Goal: Information Seeking & Learning: Learn about a topic

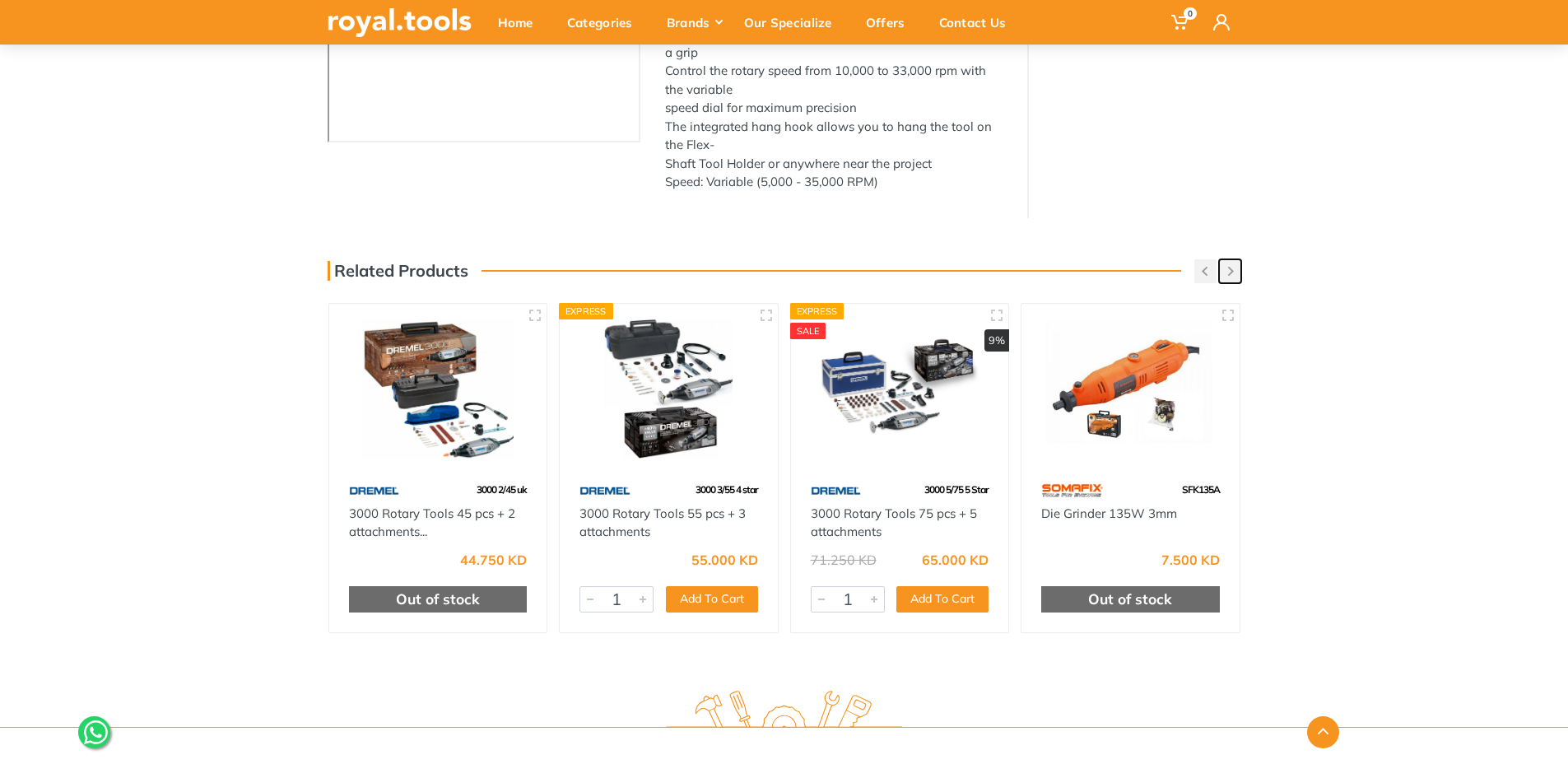
click at [1228, 270] on icon "button" at bounding box center [1230, 272] width 6 height 9
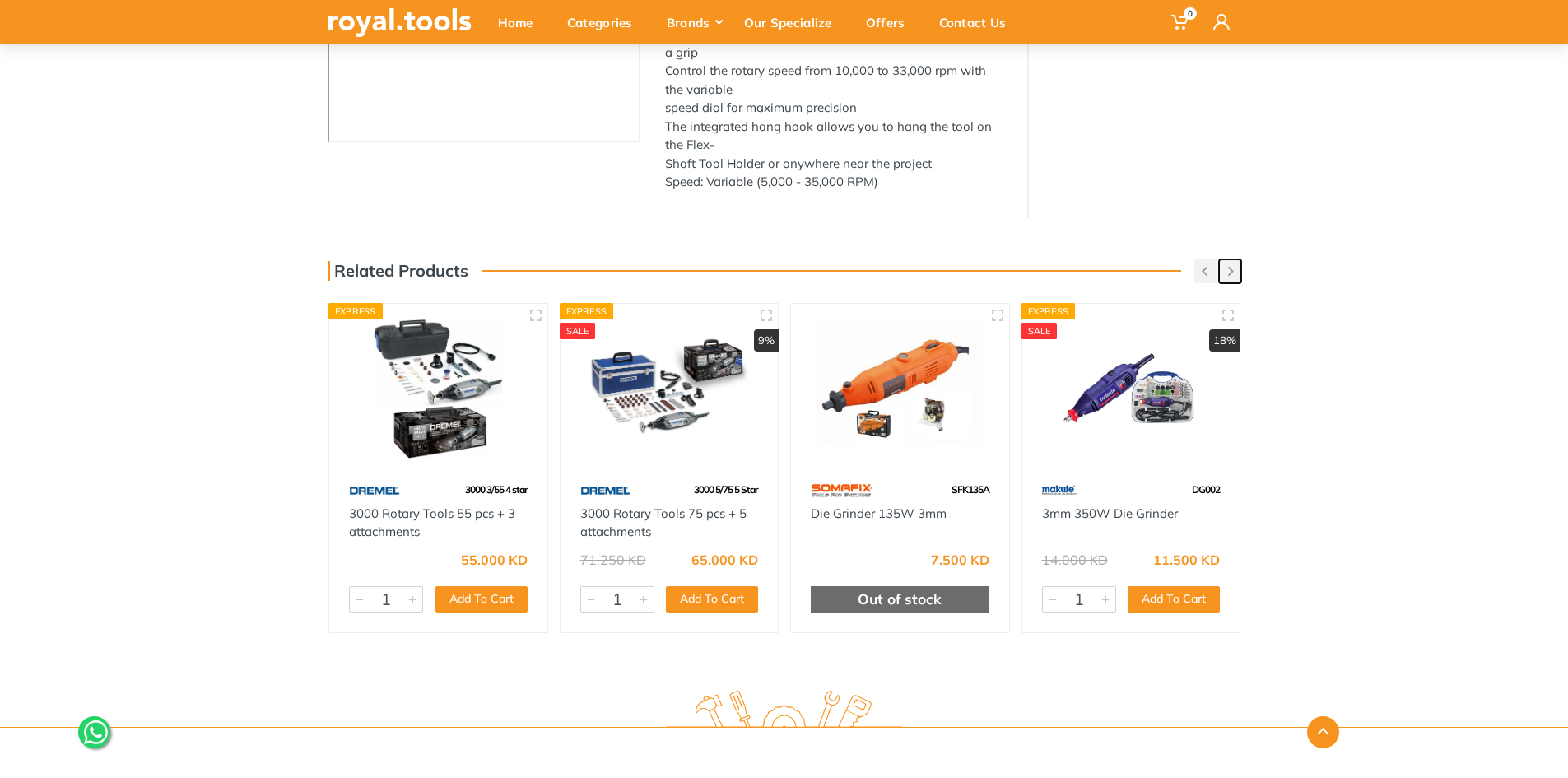
click at [1228, 270] on icon "button" at bounding box center [1230, 272] width 6 height 9
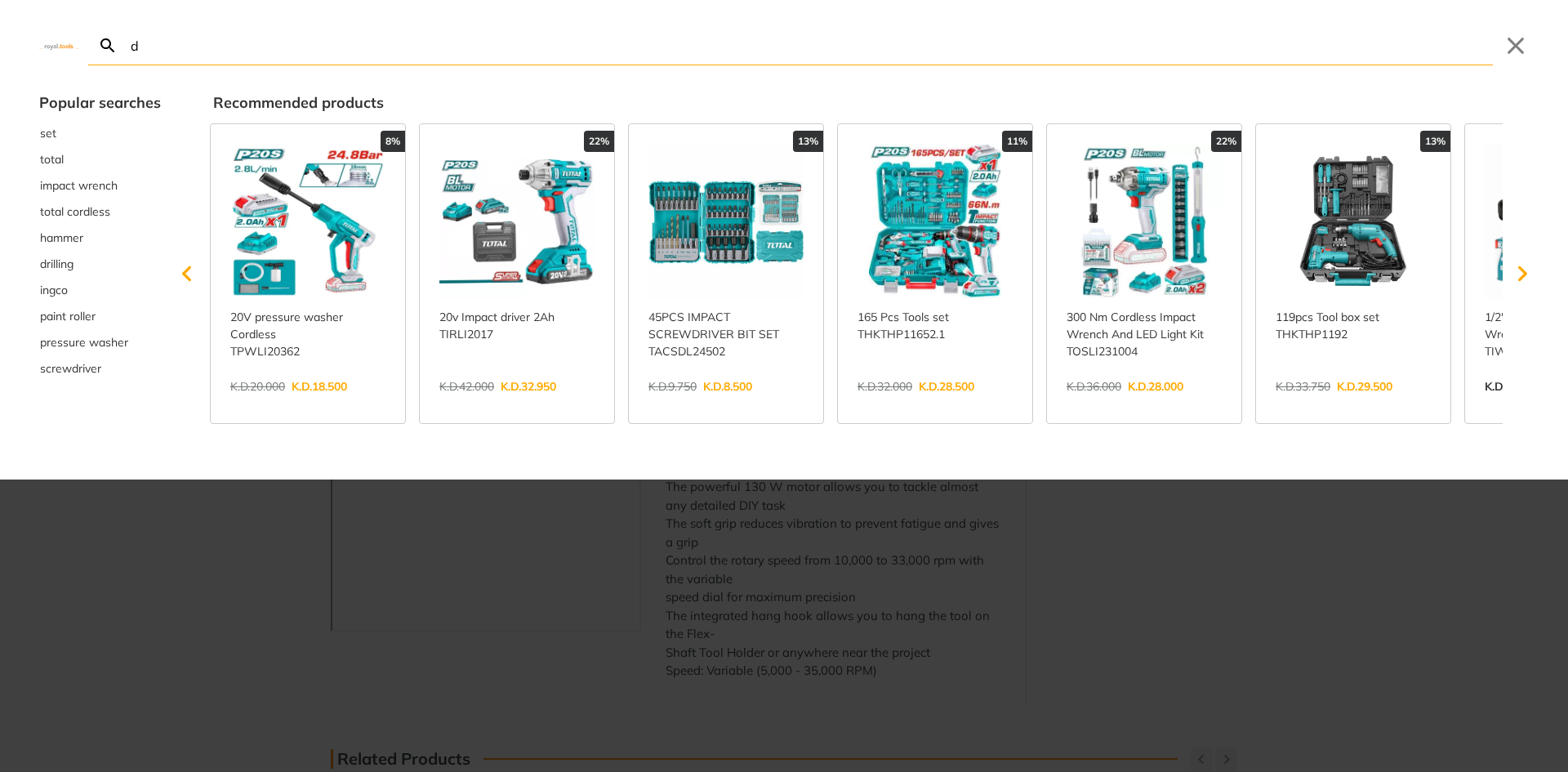
type input "dr"
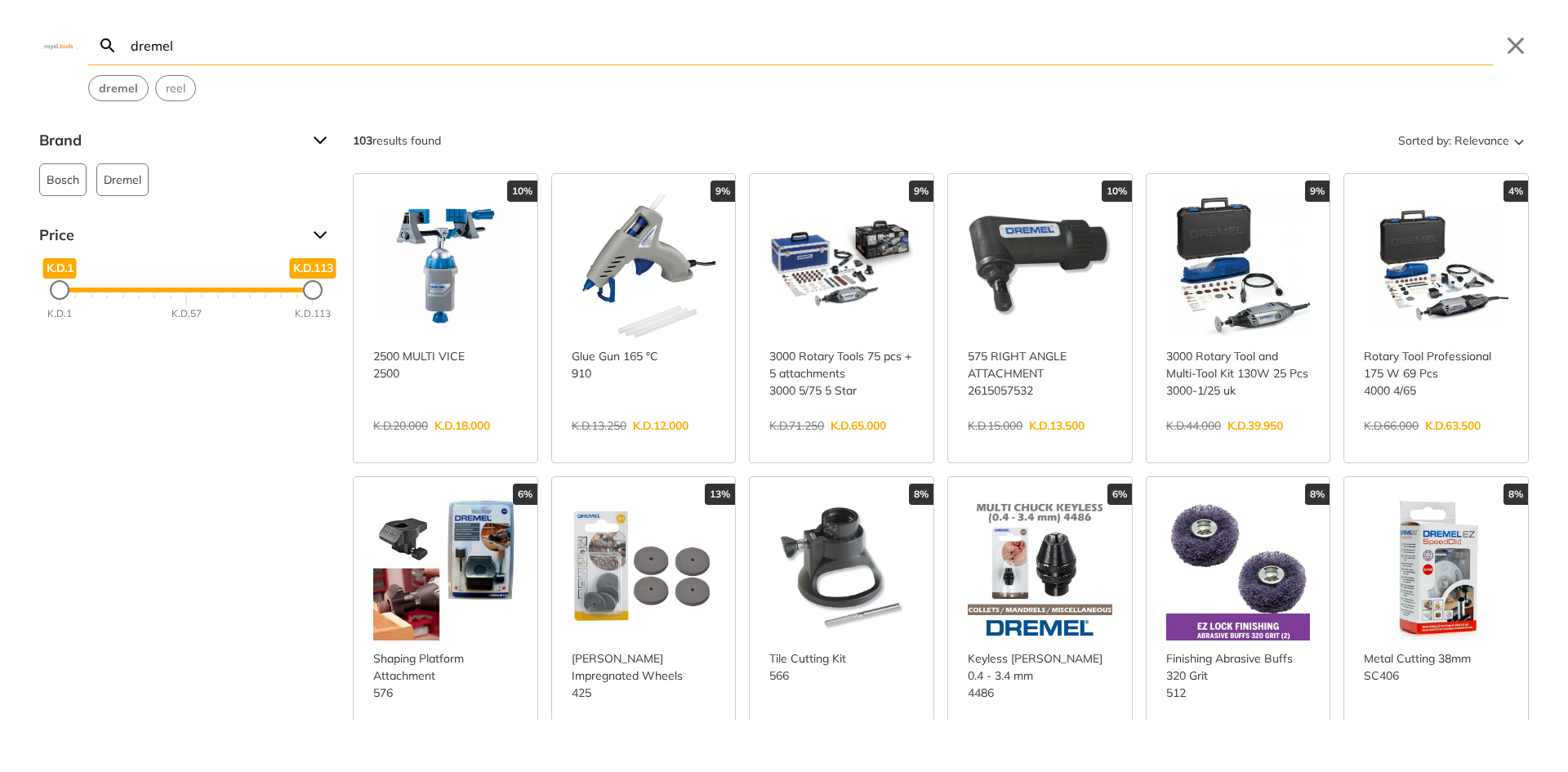
type input "dremel"
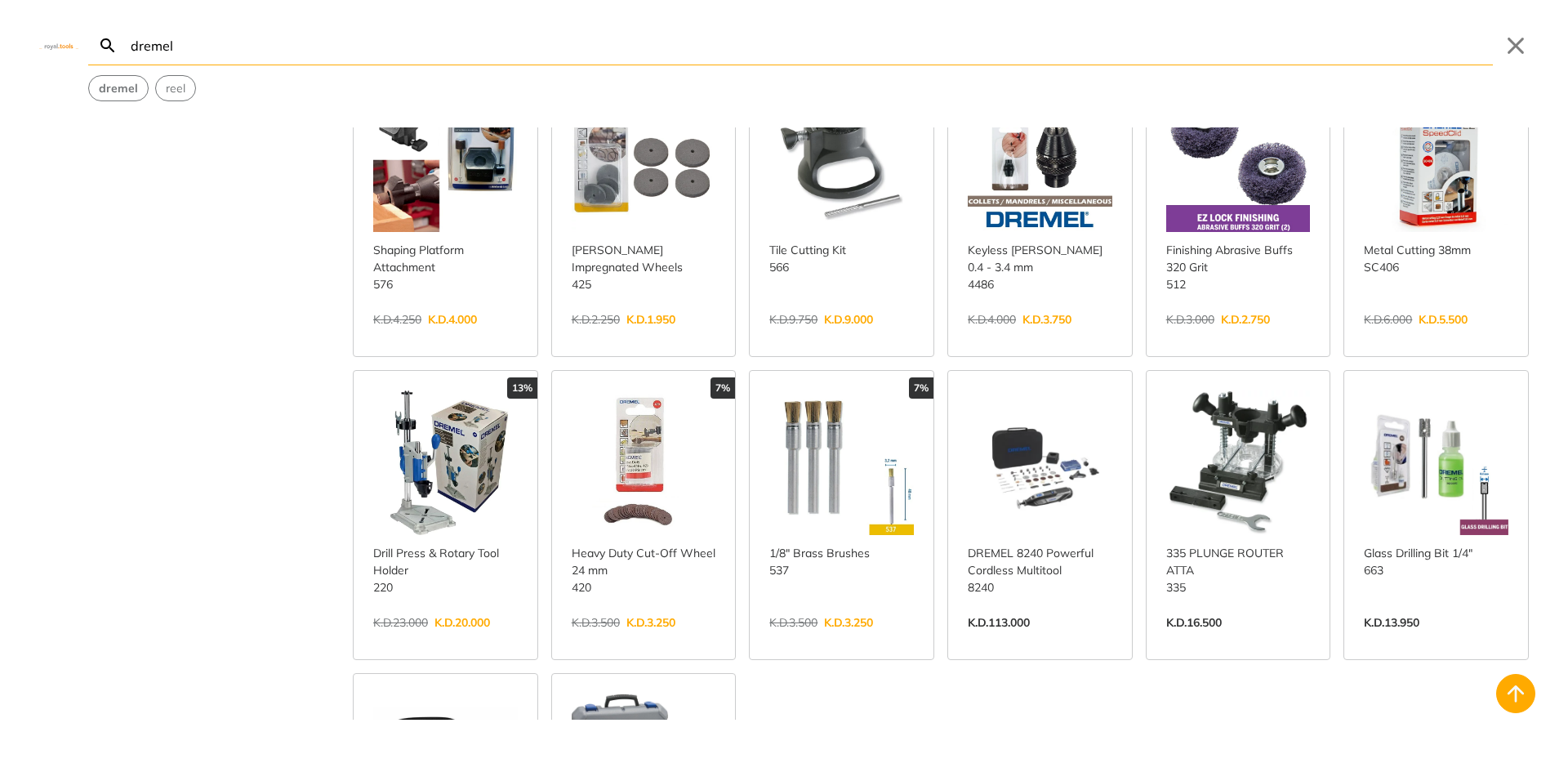
scroll to position [735, 0]
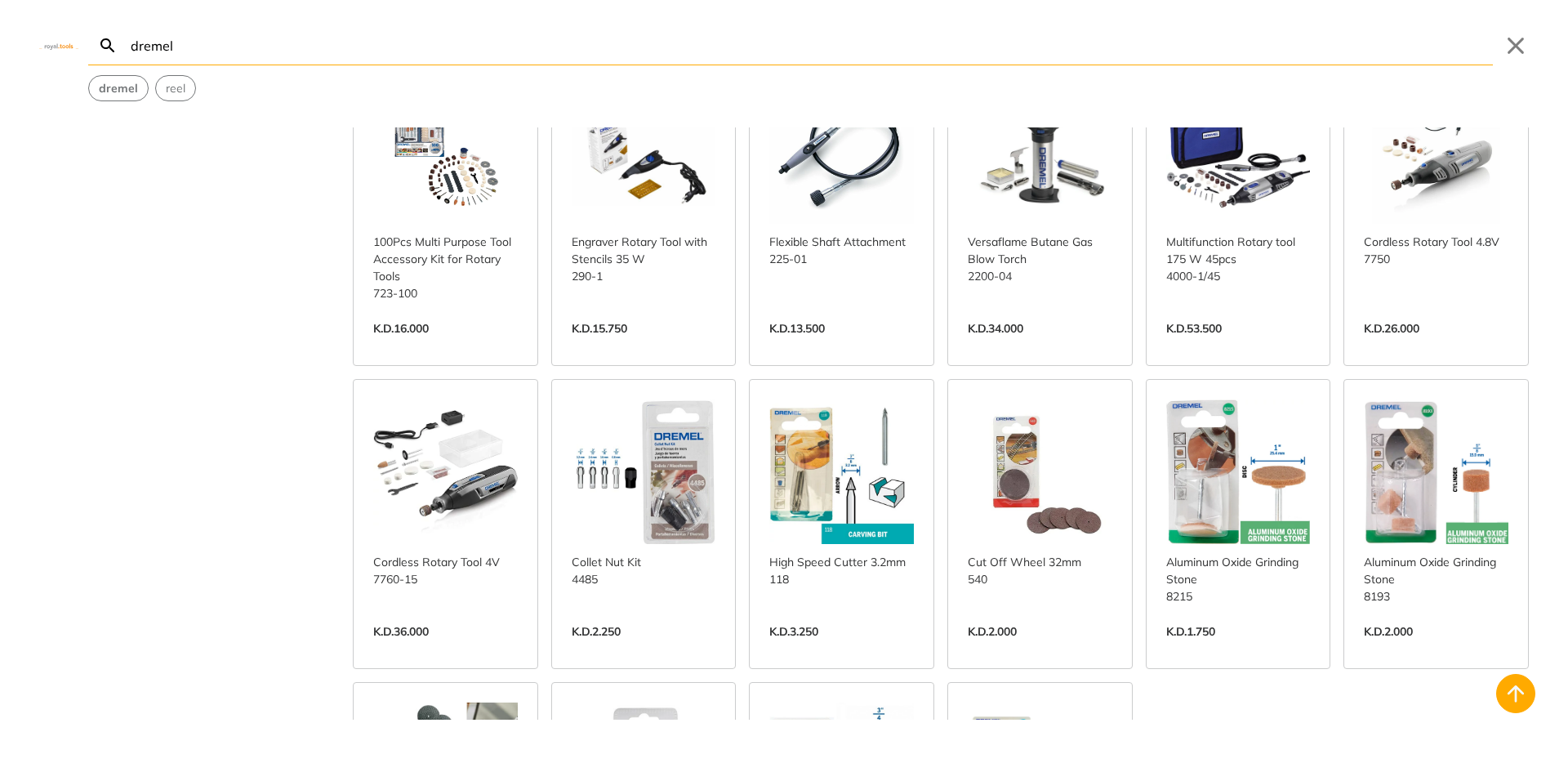
scroll to position [1388, 0]
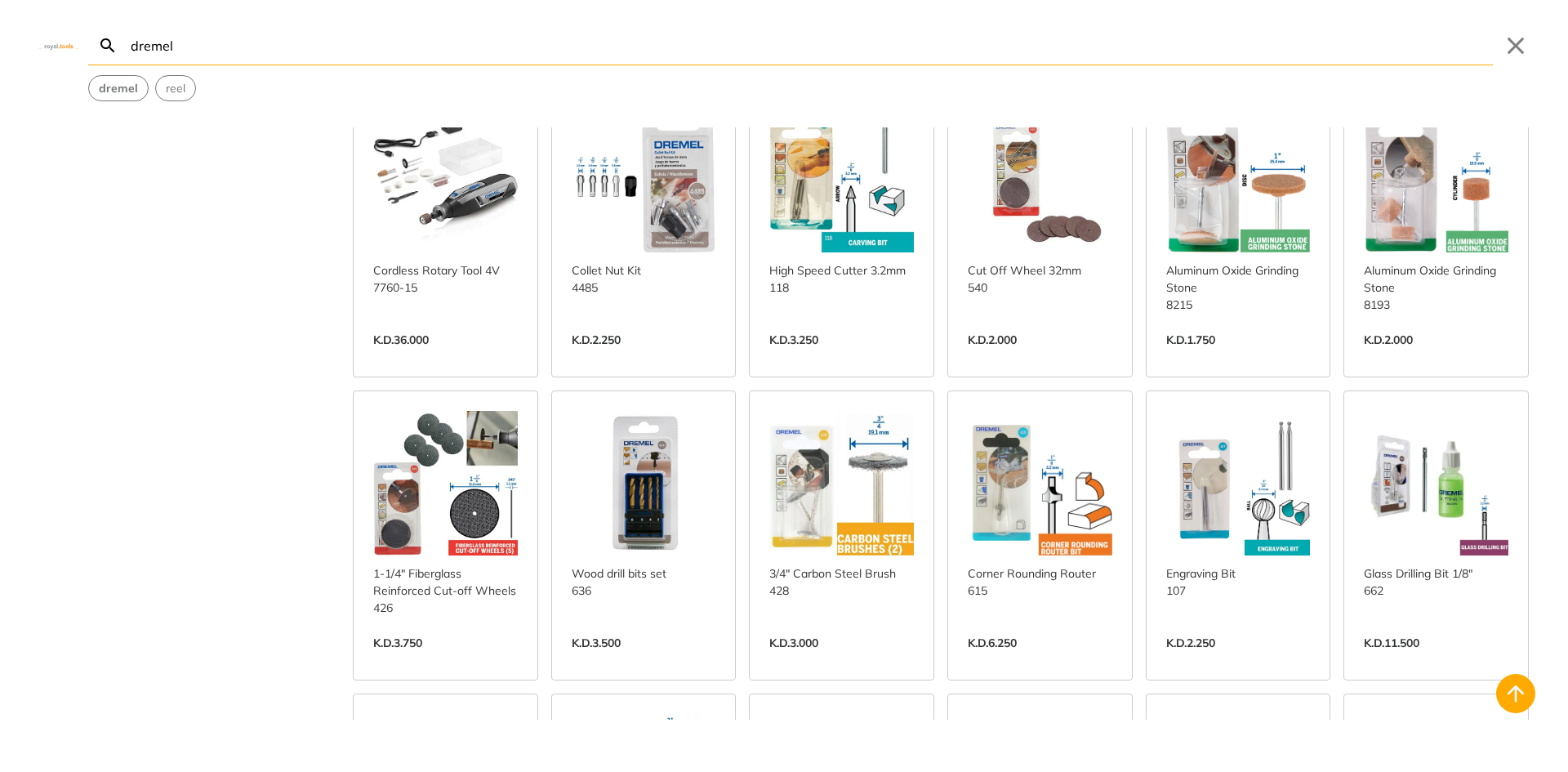
scroll to position [1960, 0]
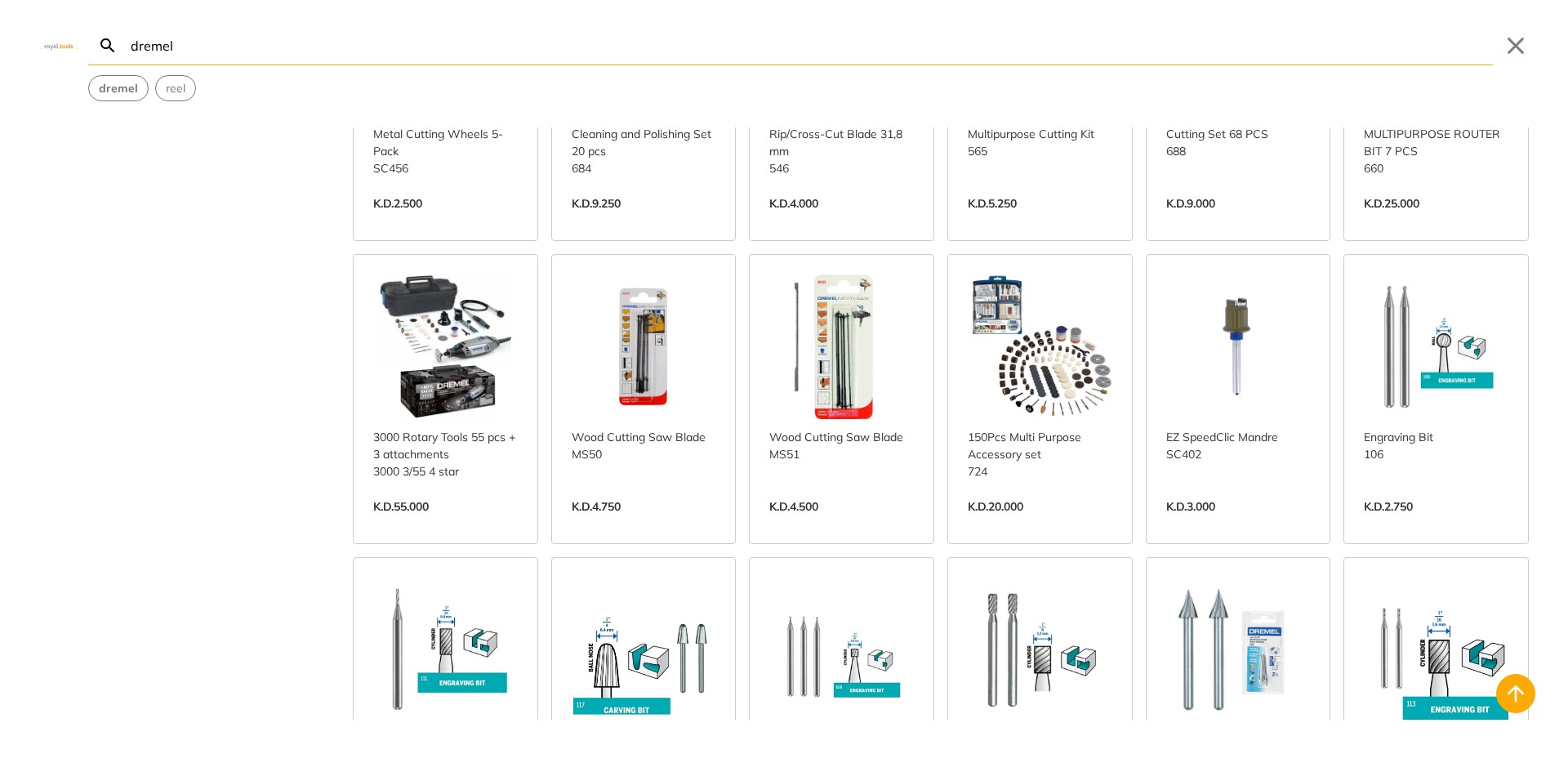
scroll to position [2695, 0]
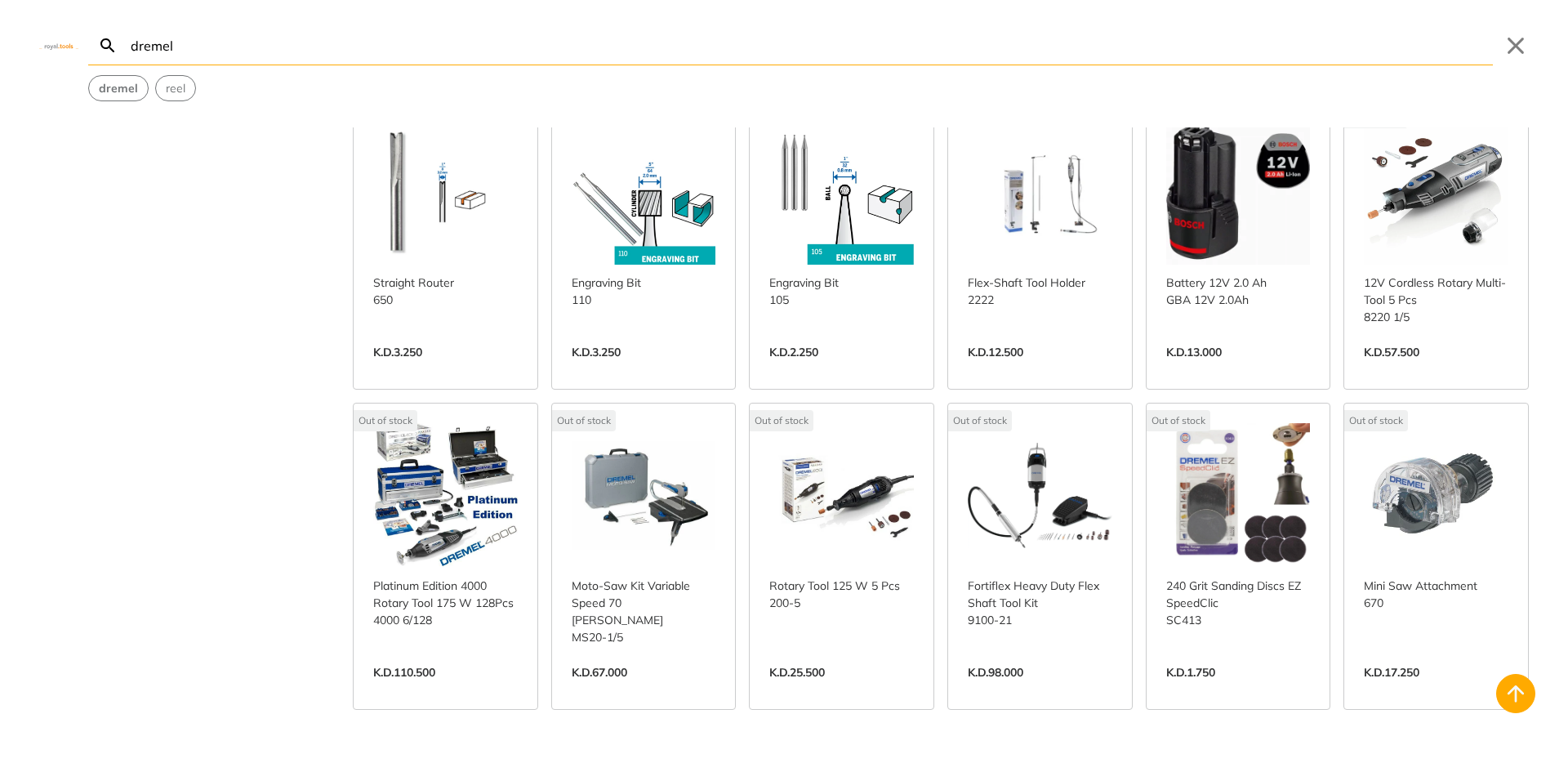
scroll to position [4328, 0]
